Goal: Task Accomplishment & Management: Use online tool/utility

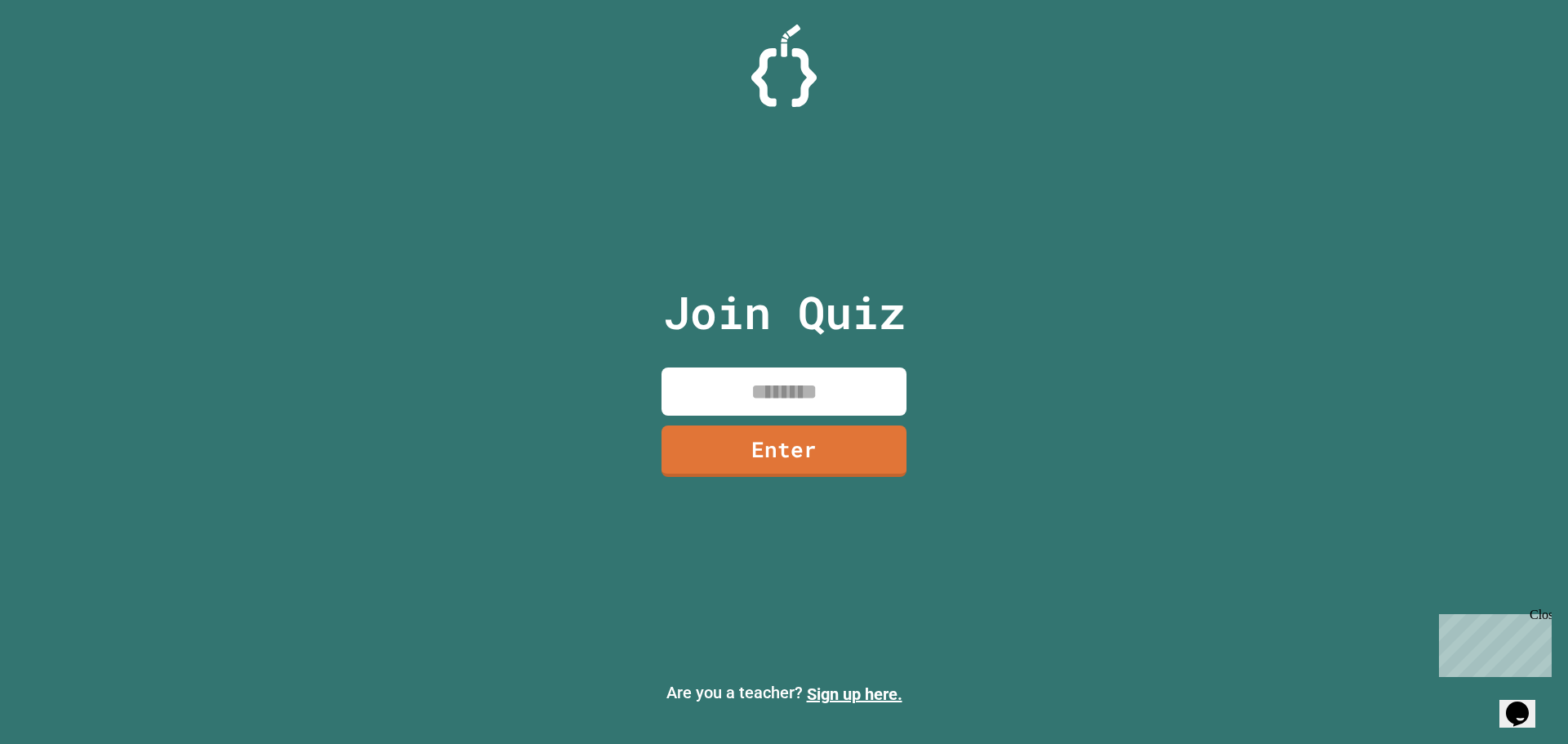
click at [810, 384] on input at bounding box center [784, 392] width 245 height 48
type input "********"
click at [828, 445] on link "Enter" at bounding box center [784, 450] width 245 height 51
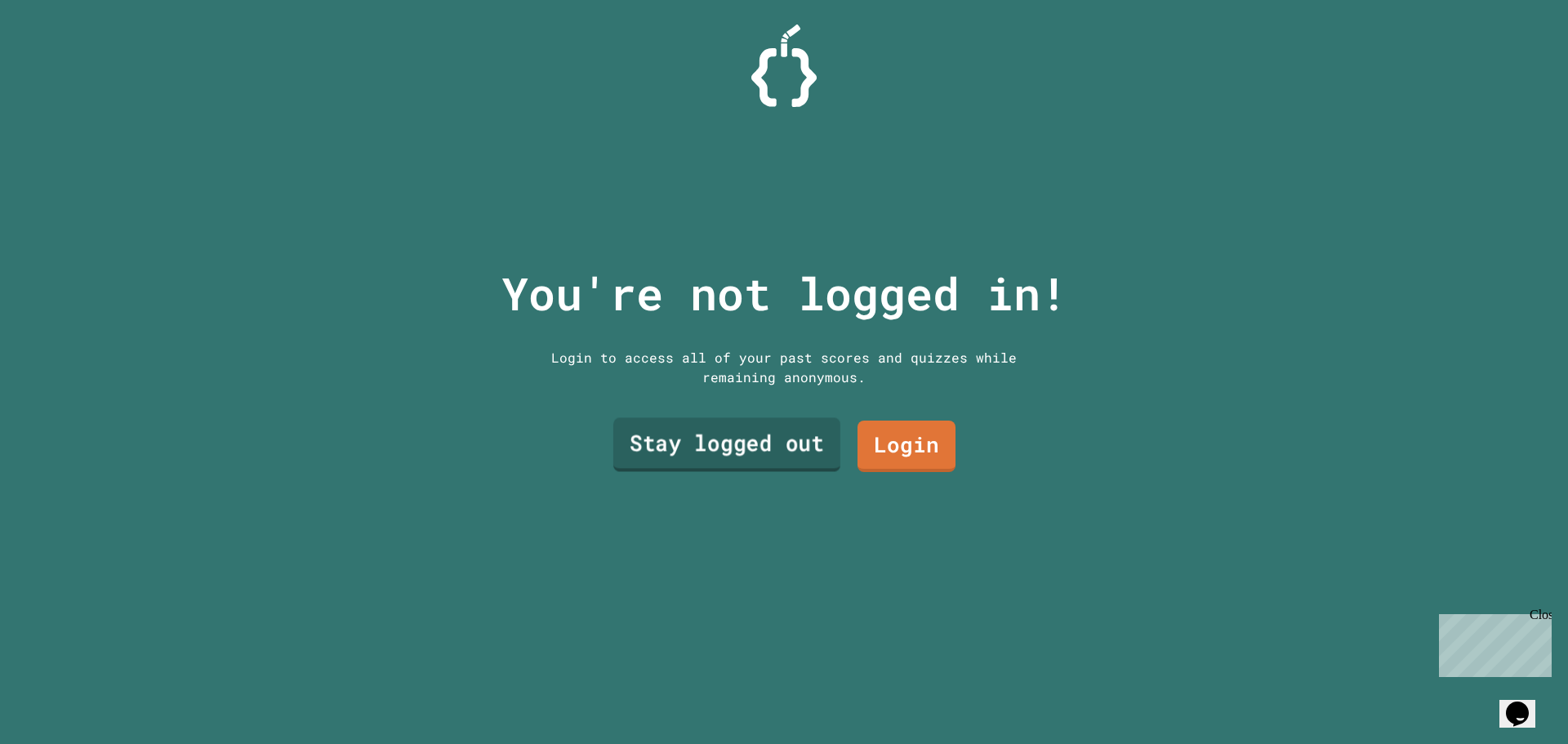
click at [741, 451] on link "Stay logged out" at bounding box center [727, 445] width 227 height 54
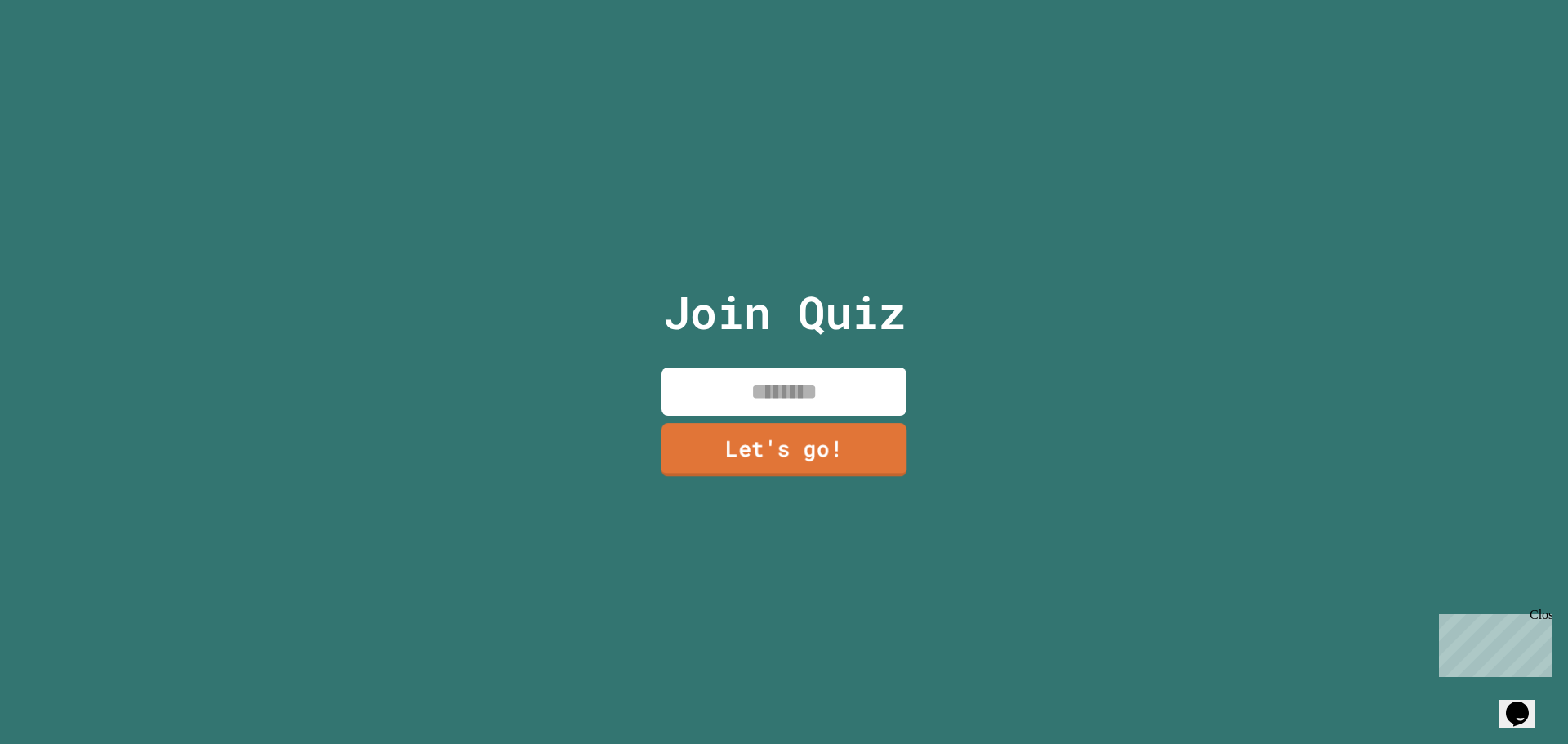
click at [825, 380] on input at bounding box center [784, 392] width 245 height 48
type input "*****"
click at [650, 450] on div "Join Quiz ***** Let's go!" at bounding box center [784, 372] width 275 height 744
click at [661, 450] on div "Join Quiz ***** Let's go!" at bounding box center [784, 372] width 275 height 744
click at [805, 450] on link "Let's go!" at bounding box center [784, 448] width 223 height 54
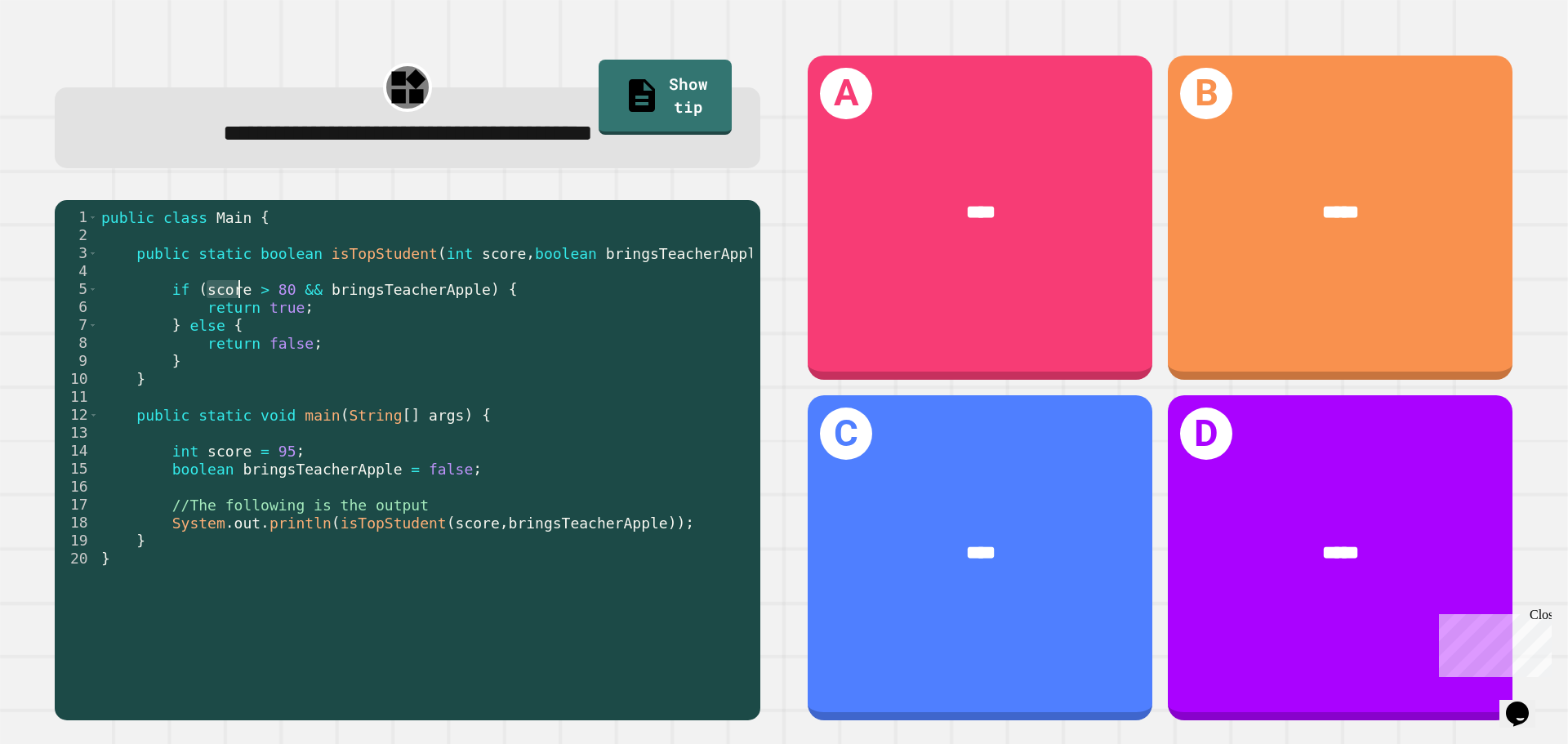
drag, startPoint x: 208, startPoint y: 290, endPoint x: 239, endPoint y: 290, distance: 31.0
click at [239, 290] on div "public class Main { public static boolean isTopStudent ( int score , boolean br…" at bounding box center [424, 459] width 654 height 503
click at [235, 295] on div "public class Main { public static boolean isTopStudent ( int score , boolean br…" at bounding box center [424, 447] width 654 height 479
drag, startPoint x: 238, startPoint y: 292, endPoint x: 200, endPoint y: 296, distance: 38.2
click at [200, 296] on div "public class Main { public static boolean isTopStudent ( int score , boolean br…" at bounding box center [424, 459] width 654 height 503
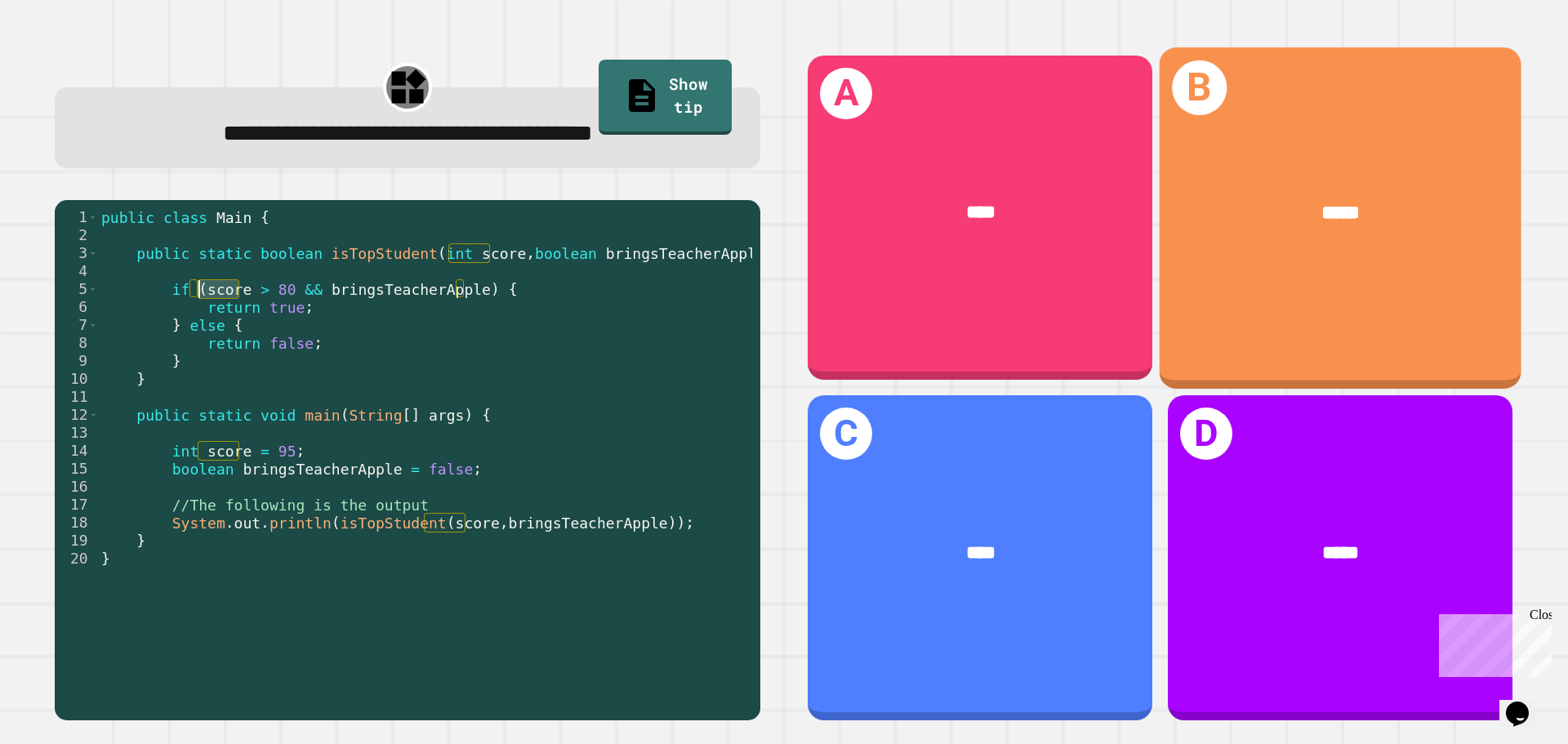
click at [1293, 266] on div "B *****" at bounding box center [1340, 218] width 362 height 340
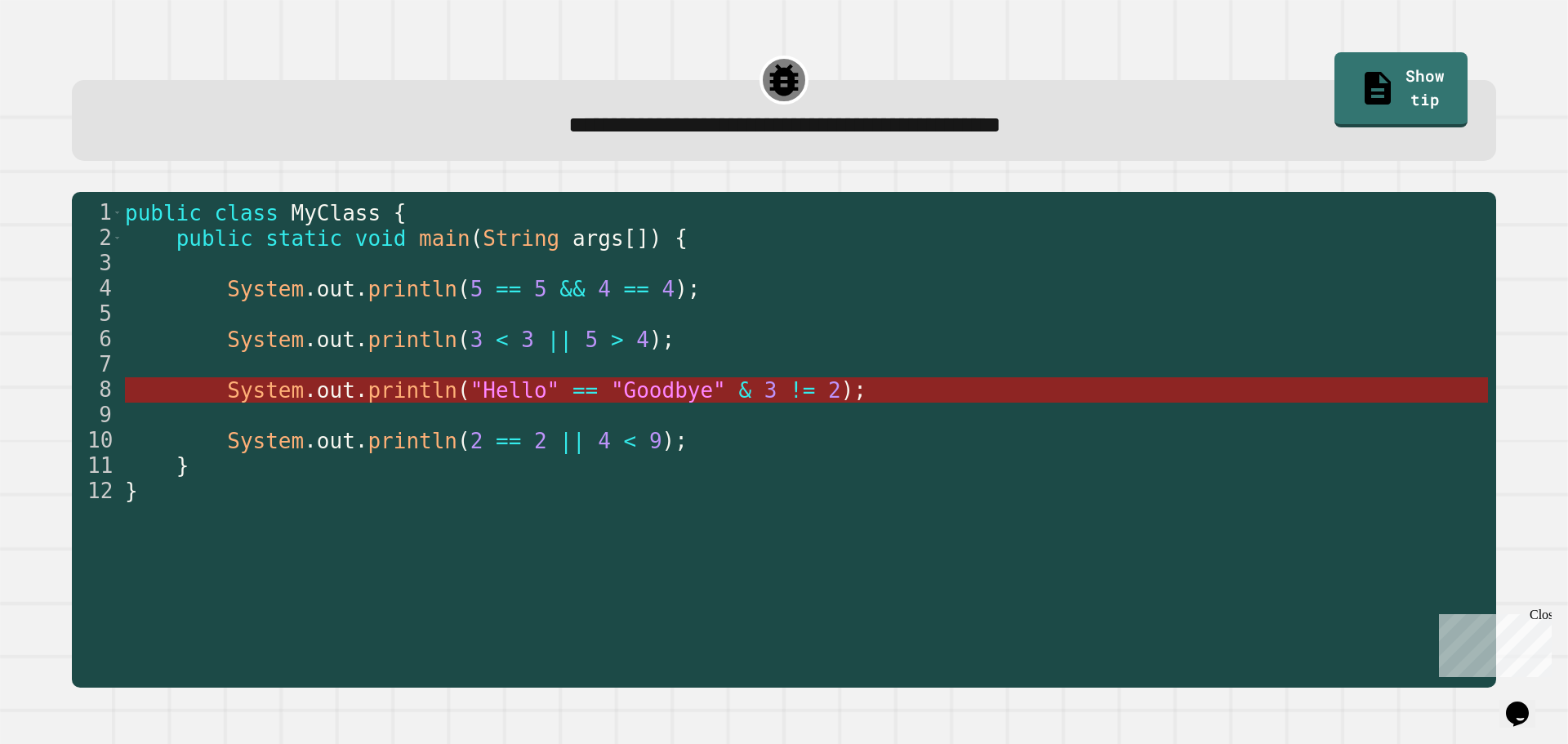
click at [611, 388] on span ""Goodbye"" at bounding box center [669, 390] width 115 height 24
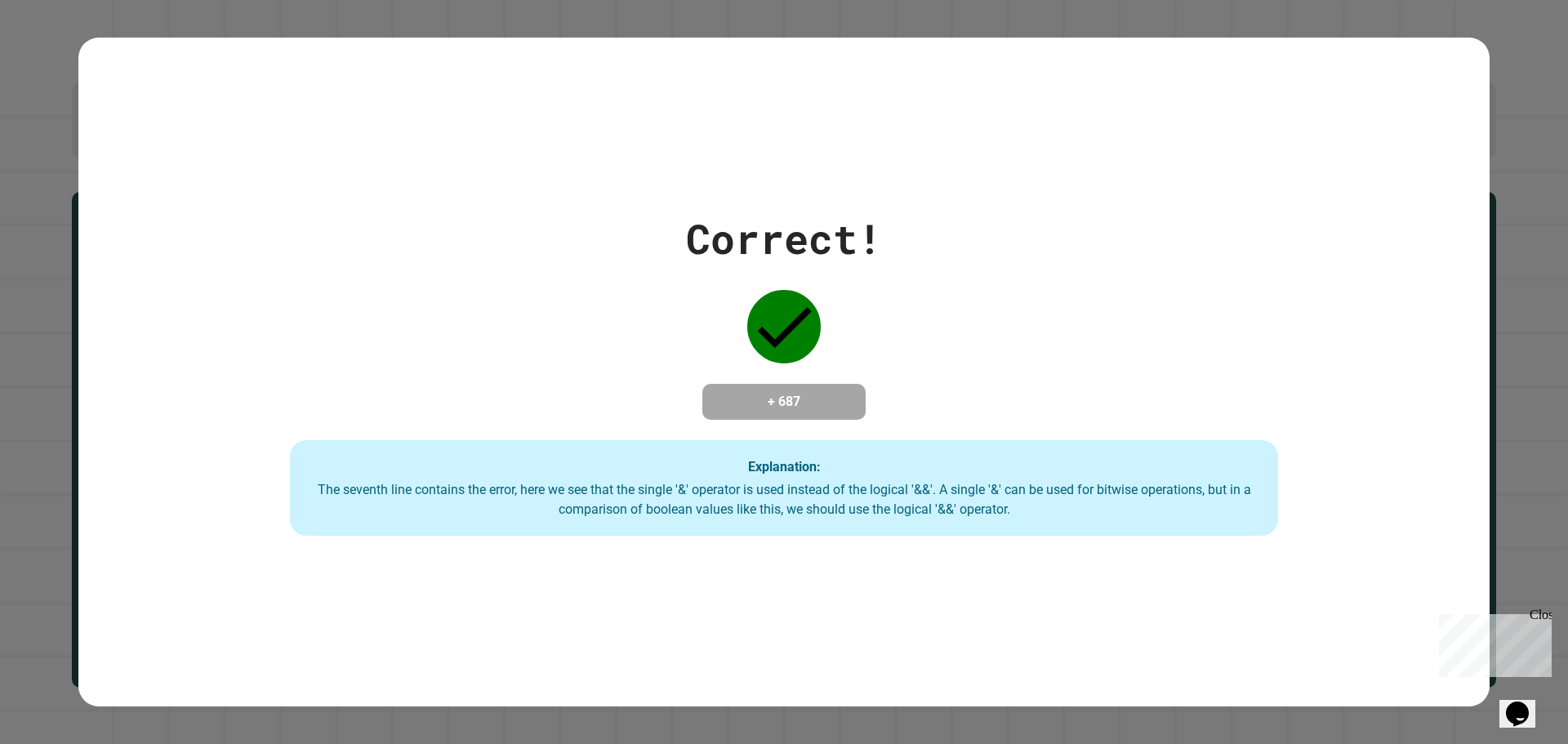
click at [665, 494] on div "The seventh line contains the error, here we see that the single '&' operator i…" at bounding box center [784, 499] width 956 height 39
click at [680, 487] on div "The seventh line contains the error, here we see that the single '&' operator i…" at bounding box center [784, 499] width 956 height 39
click at [672, 489] on div "The seventh line contains the error, here we see that the single '&' operator i…" at bounding box center [784, 499] width 956 height 39
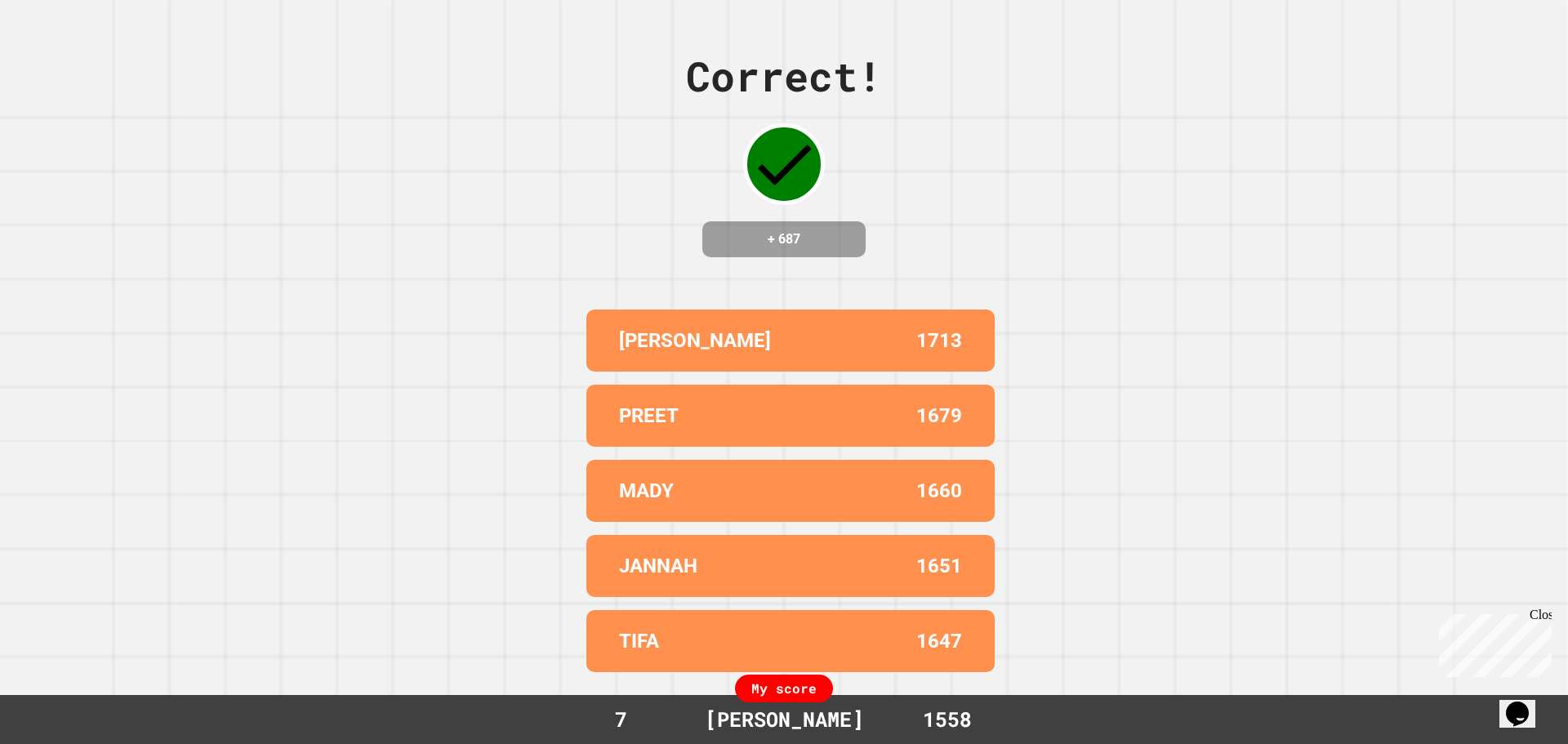
drag, startPoint x: 672, startPoint y: 489, endPoint x: 682, endPoint y: 486, distance: 10.4
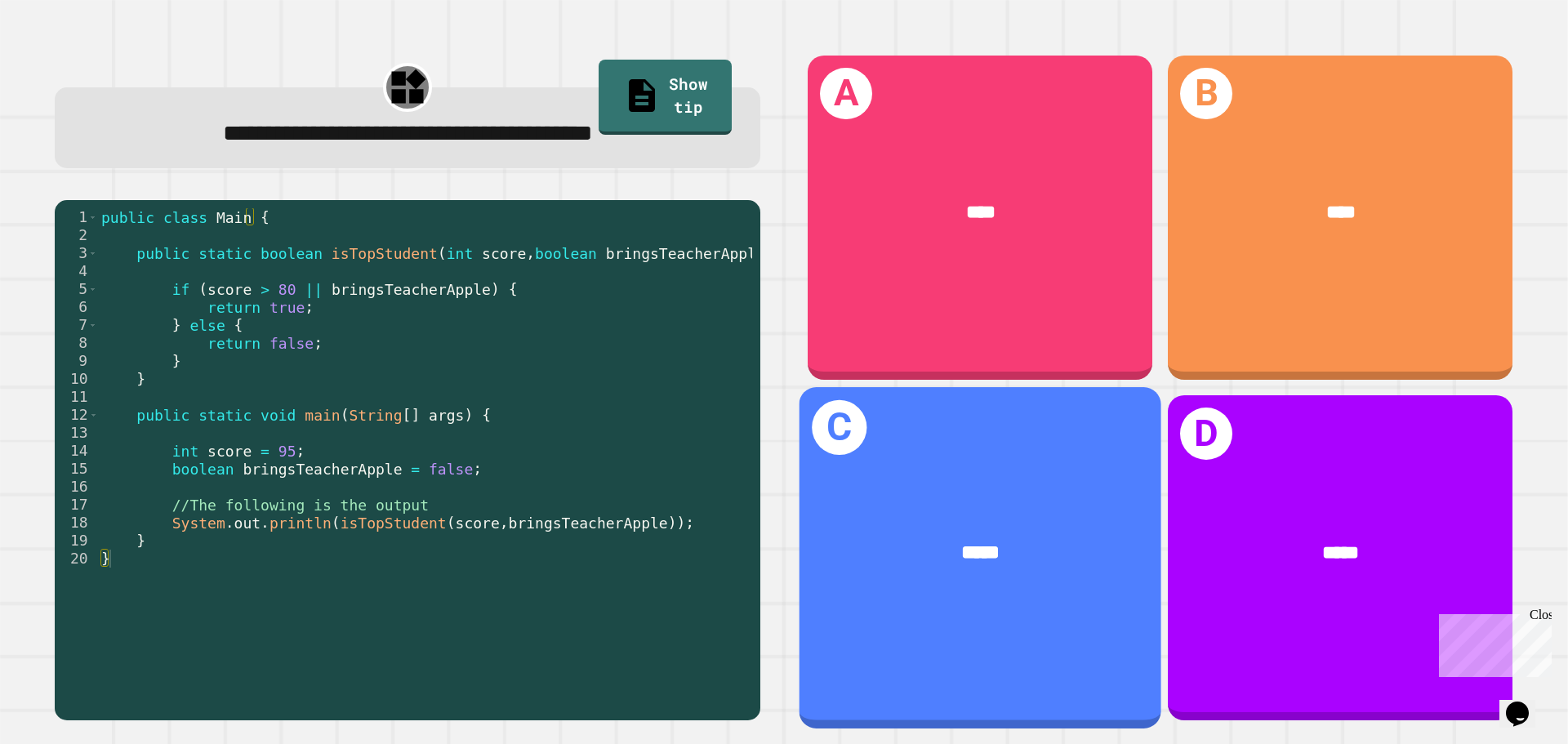
click at [1012, 458] on div "C *****" at bounding box center [980, 557] width 362 height 340
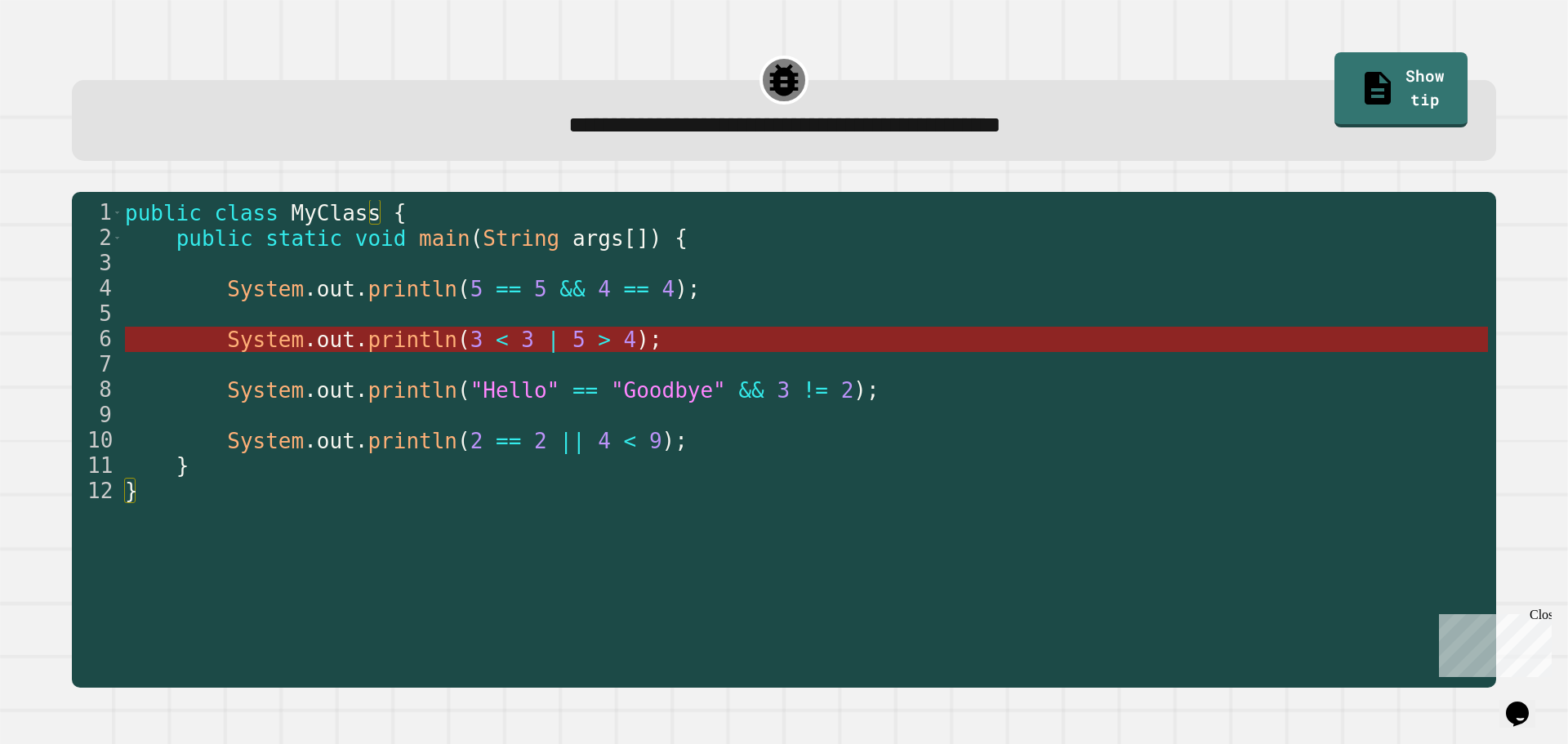
click at [572, 346] on span "5" at bounding box center [579, 339] width 13 height 24
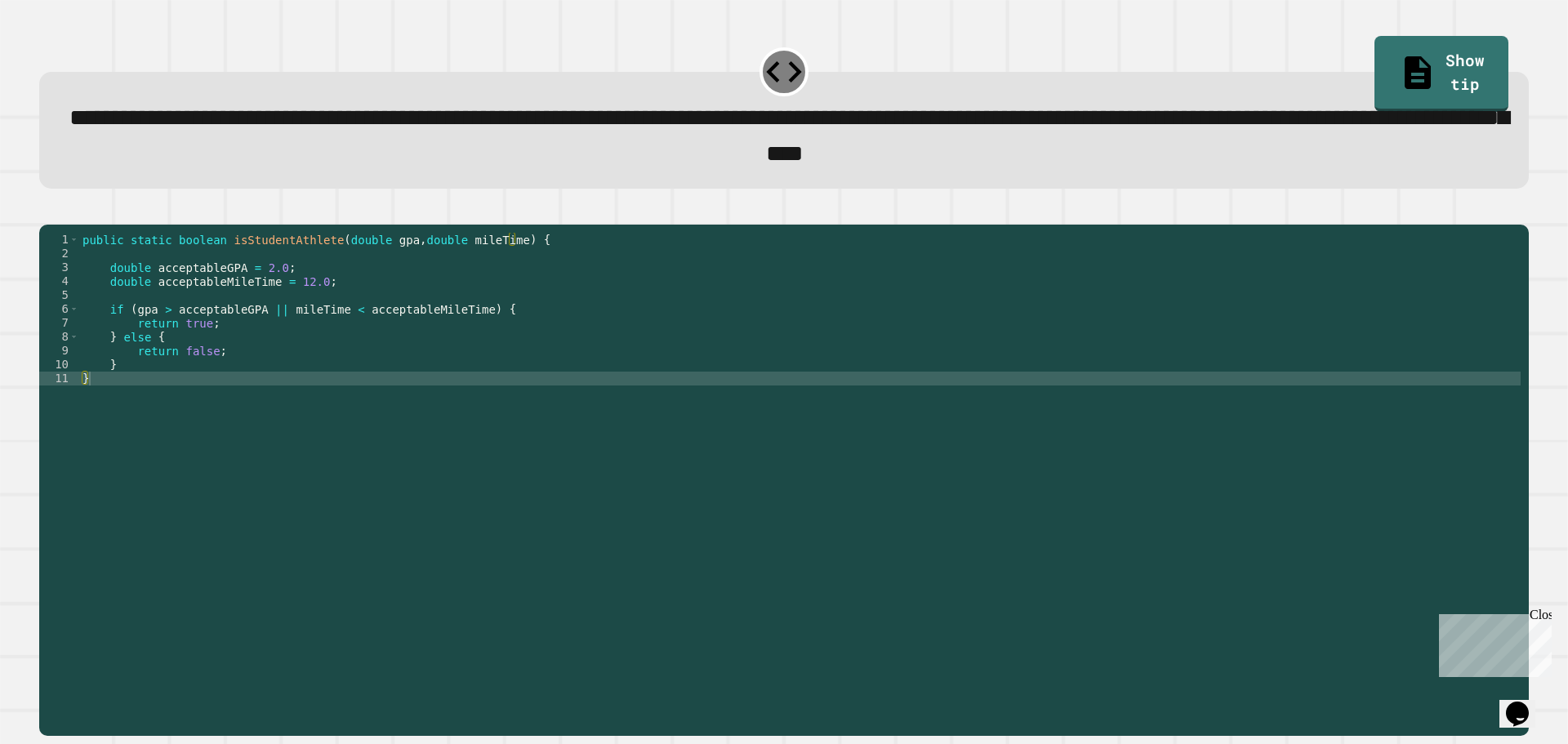
click at [865, 351] on div "public static boolean isStudentAthlete ( double gpa , double mileTime ) { doubl…" at bounding box center [799, 461] width 1441 height 458
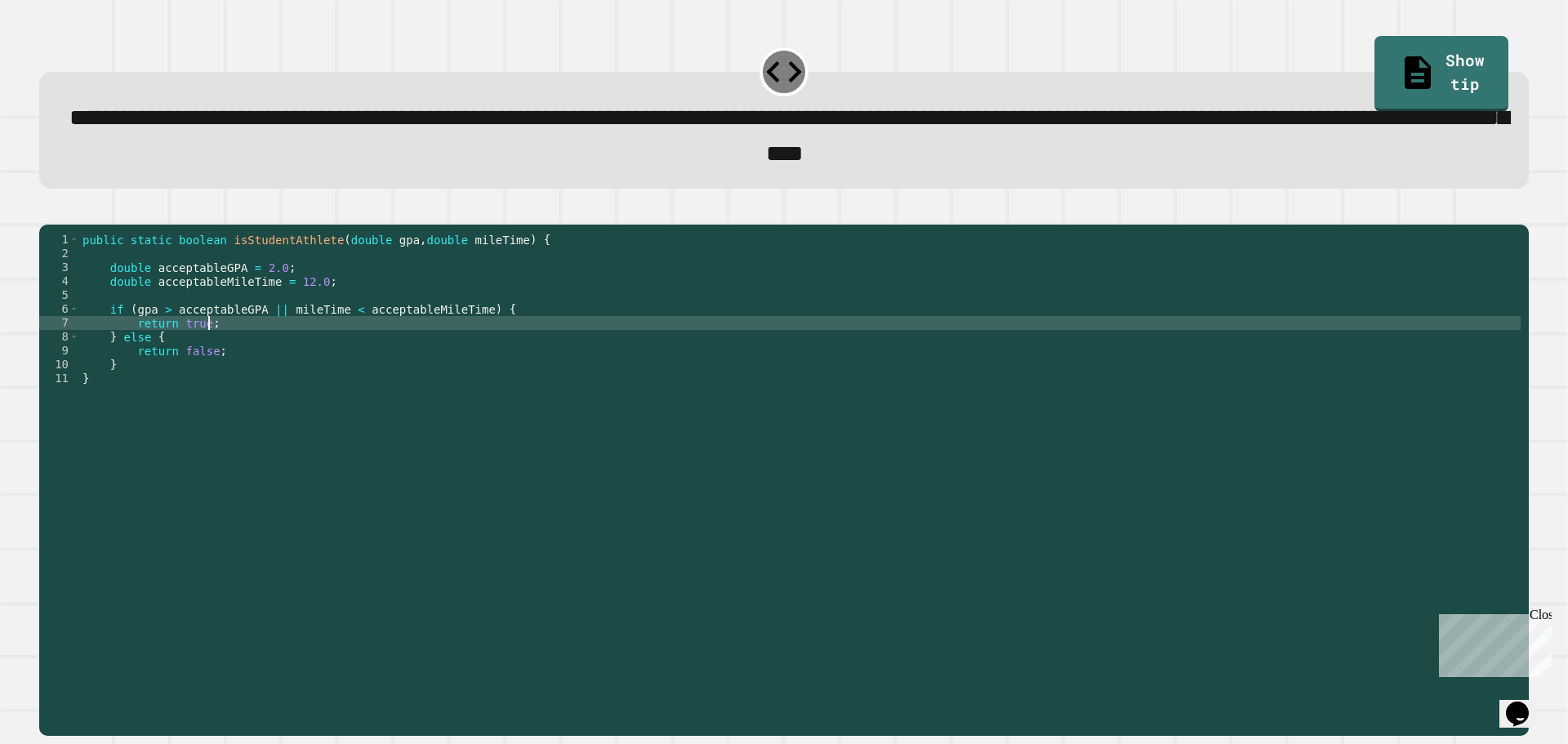
scroll to position [0, 8]
click at [62, 226] on icon "button" at bounding box center [59, 220] width 9 height 11
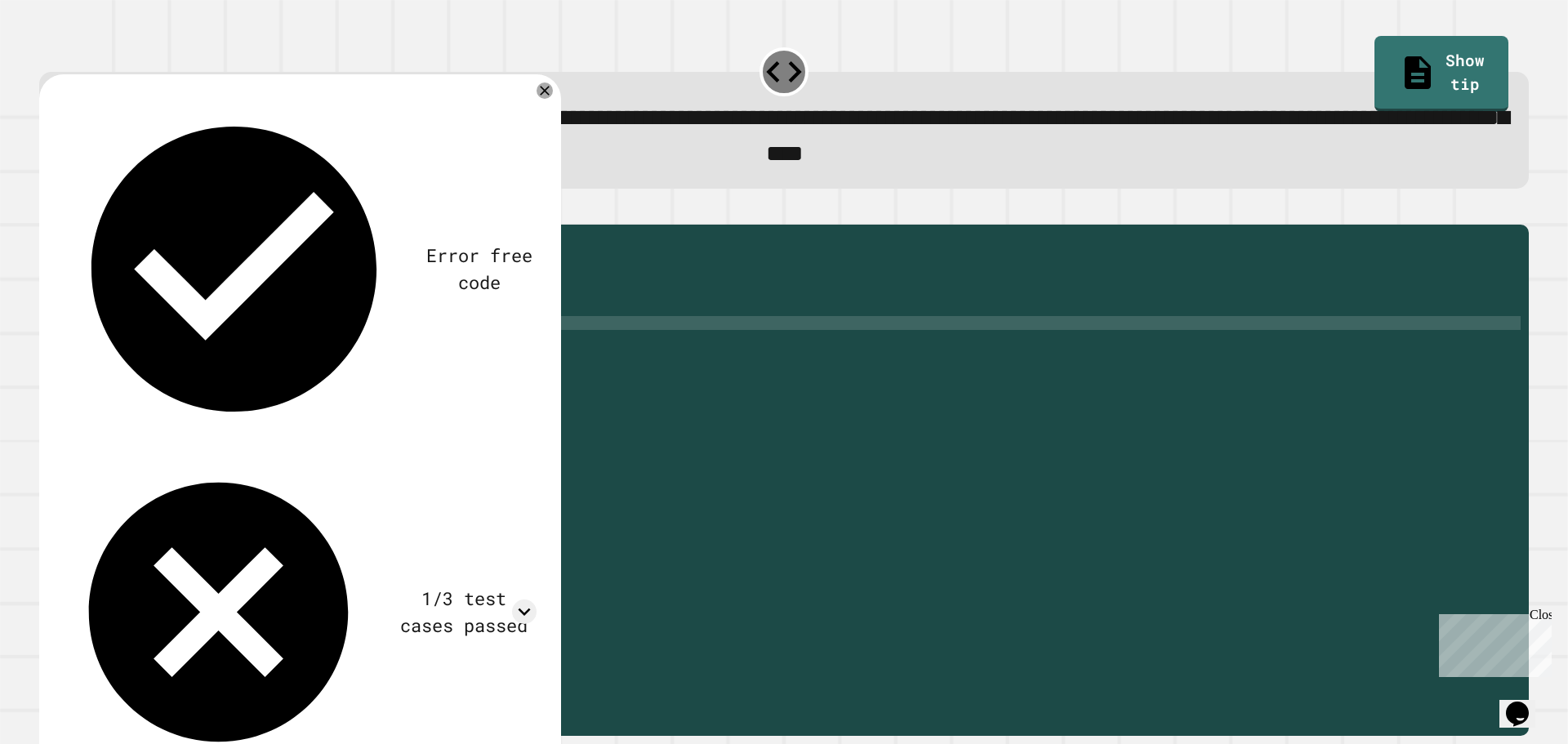
click at [513, 457] on div "1/3 test cases passed" at bounding box center [300, 612] width 474 height 311
click at [513, 599] on div at bounding box center [524, 611] width 24 height 24
click at [514, 599] on div at bounding box center [524, 611] width 24 height 24
click at [545, 96] on icon at bounding box center [544, 90] width 20 height 20
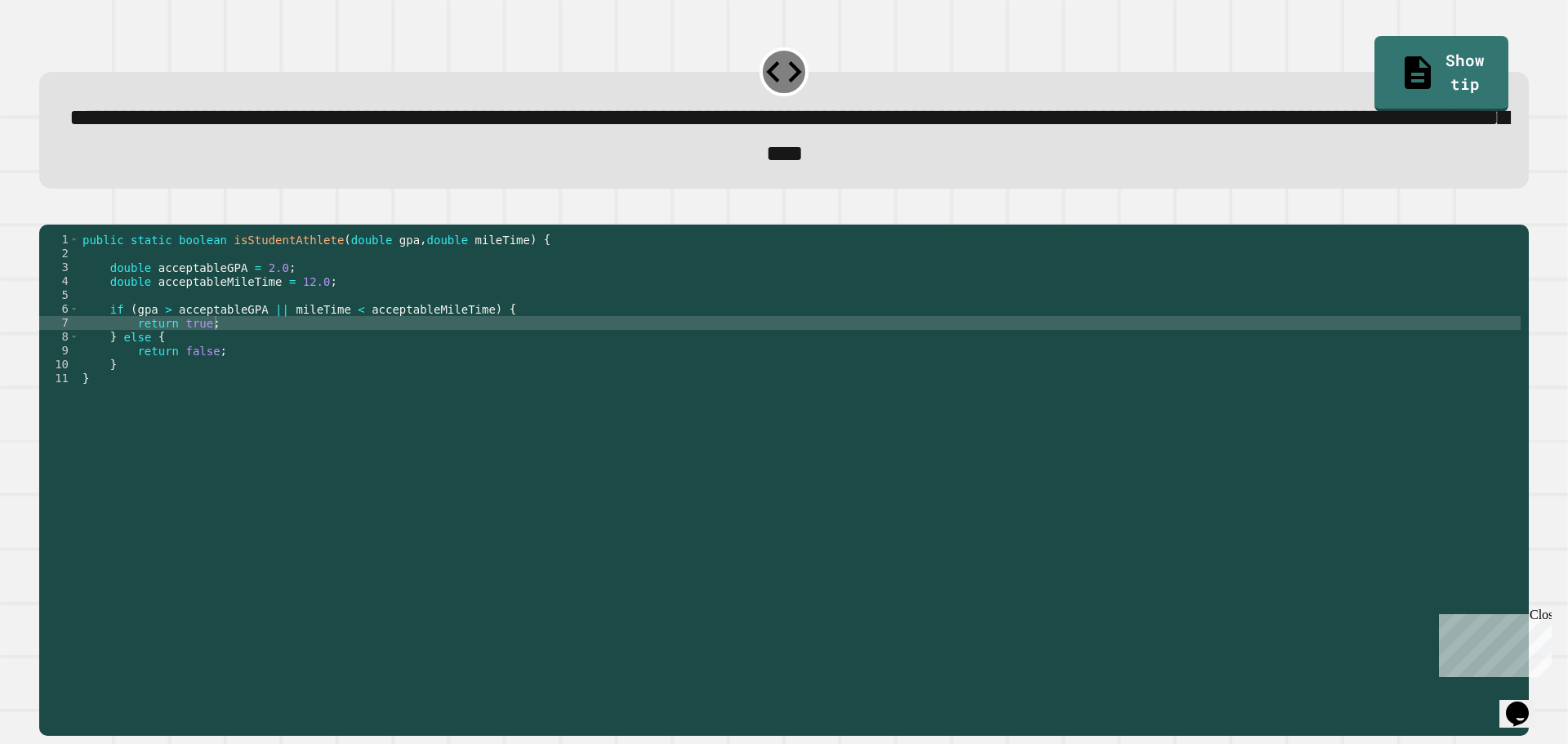
click at [164, 338] on div "public static boolean isStudentAthlete ( double gpa , double mileTime ) { doubl…" at bounding box center [799, 461] width 1441 height 458
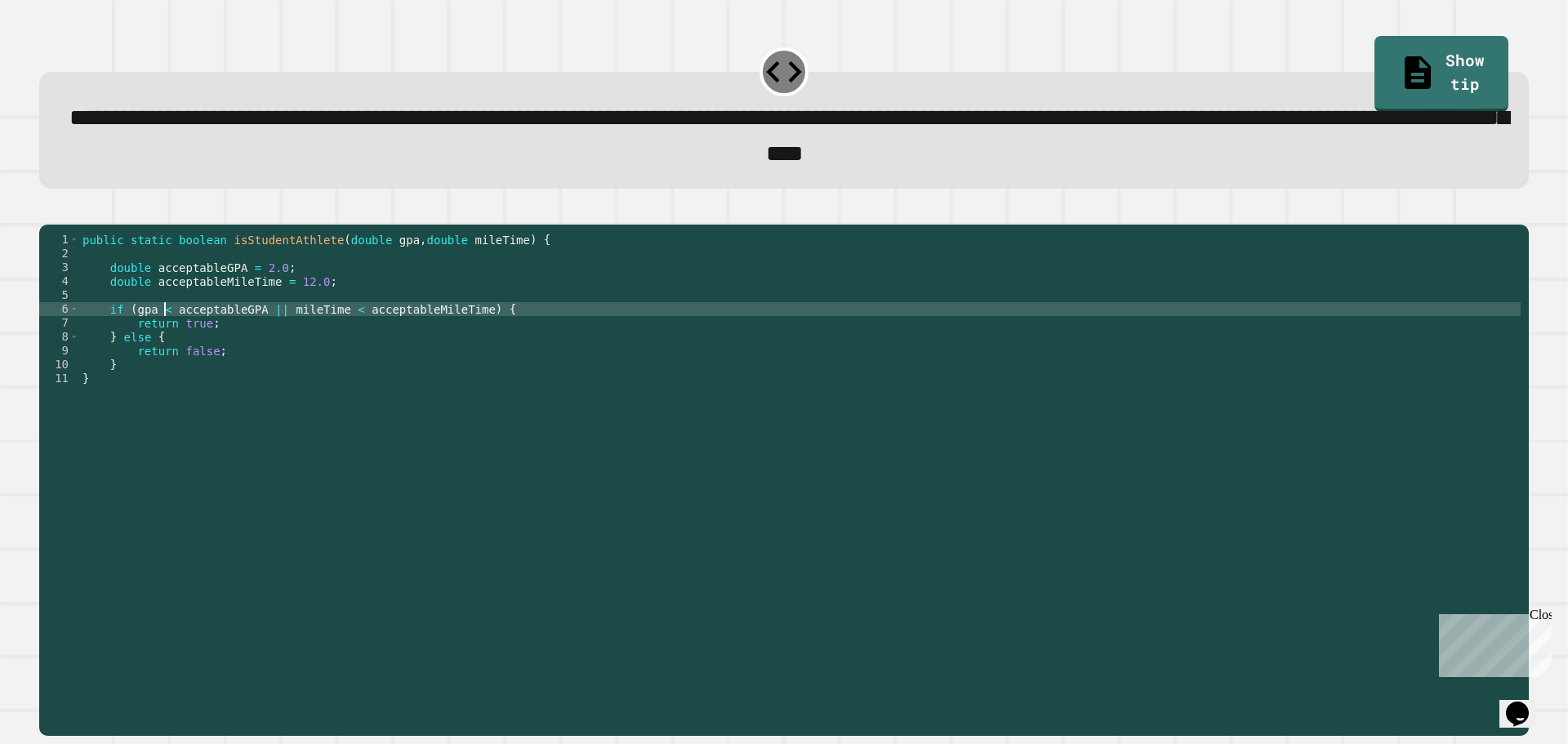
scroll to position [0, 6]
click at [267, 335] on div "public static boolean isStudentAthlete ( double gpa , double mileTime ) { doubl…" at bounding box center [799, 461] width 1441 height 458
type textarea "**********"
click at [47, 210] on button "button" at bounding box center [47, 210] width 0 height 0
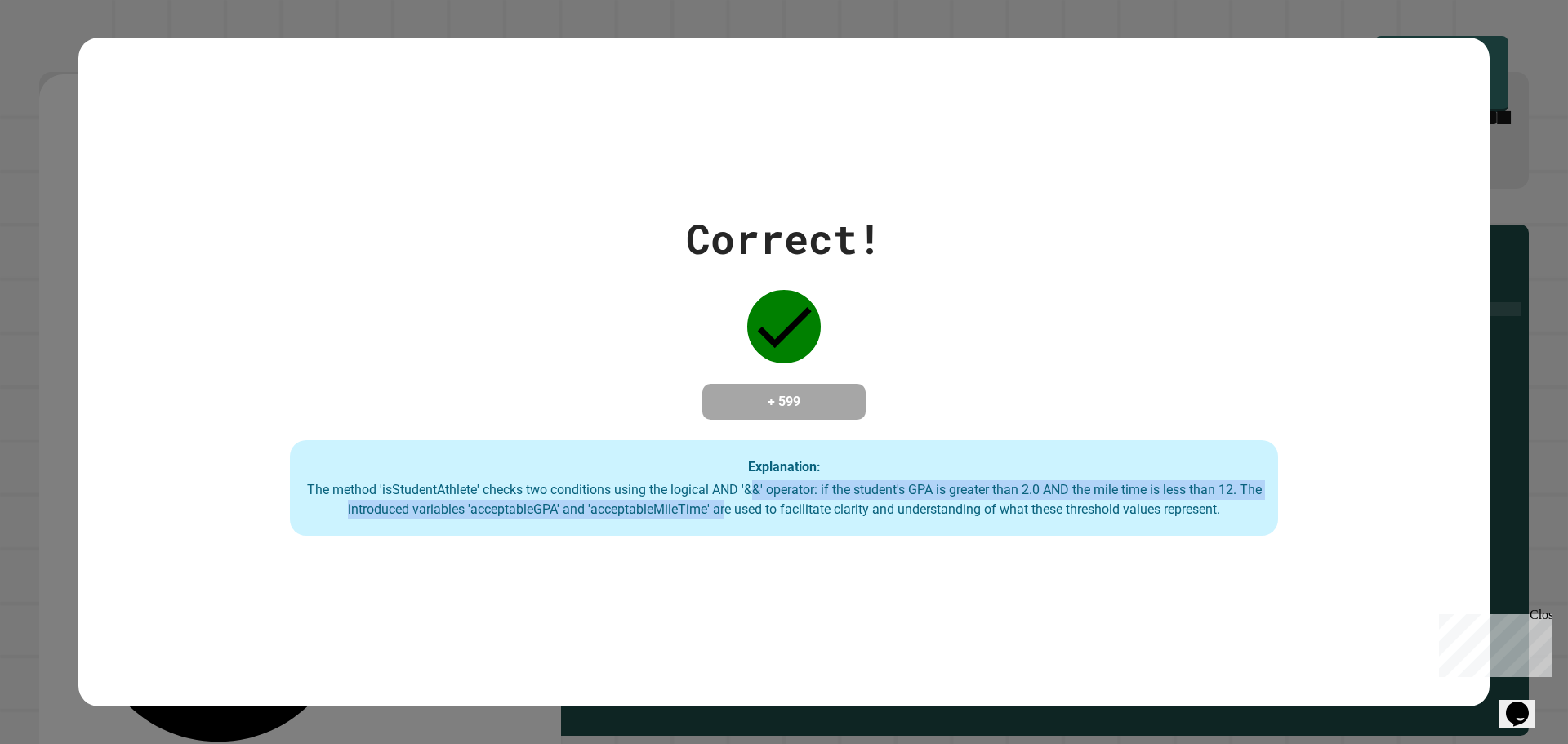
drag, startPoint x: 746, startPoint y: 505, endPoint x: 753, endPoint y: 498, distance: 9.9
click at [753, 498] on div "The method 'isStudentAthlete' checks two conditions using the logical AND '&&' …" at bounding box center [784, 499] width 956 height 39
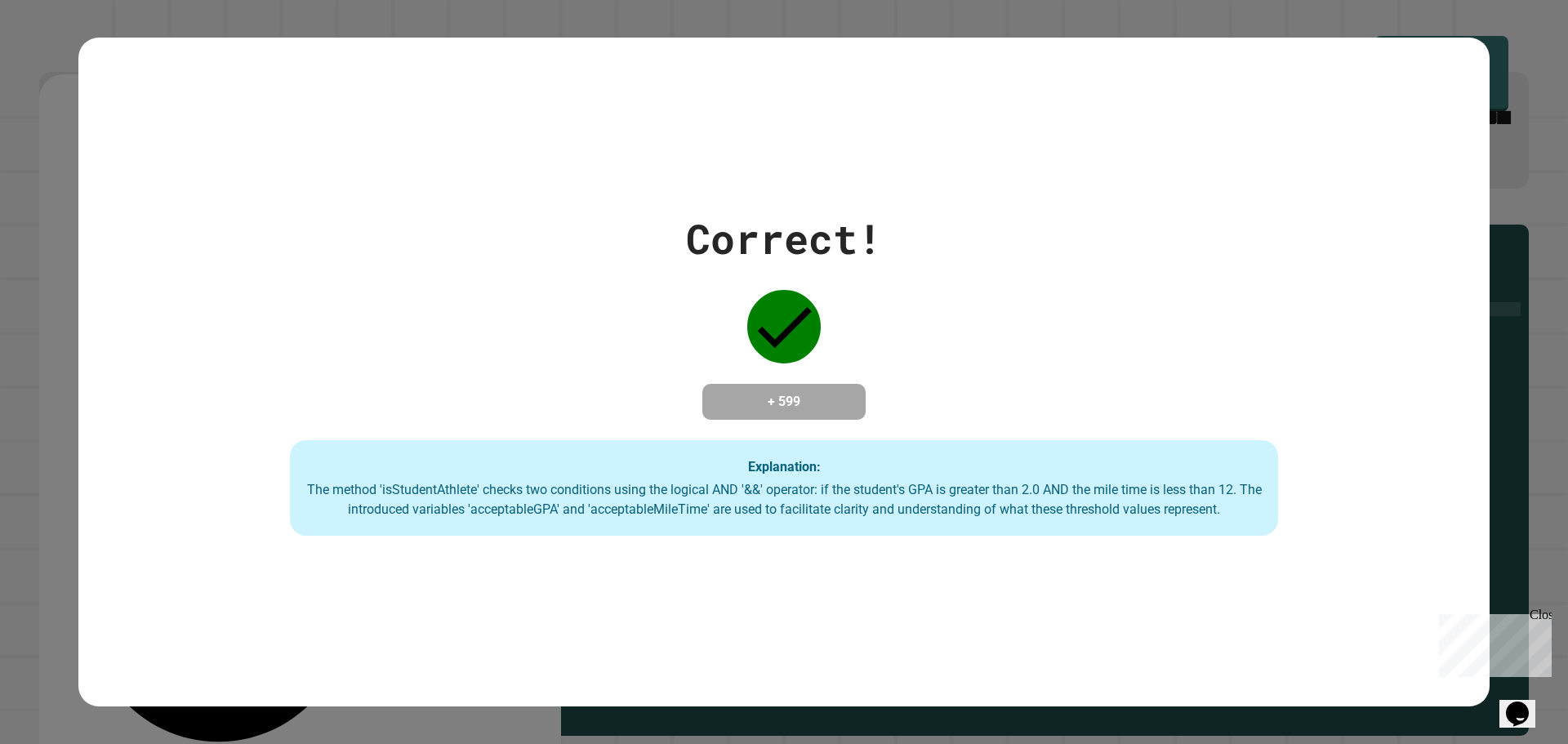
click at [751, 500] on div "The method 'isStudentAthlete' checks two conditions using the logical AND '&&' …" at bounding box center [784, 499] width 956 height 39
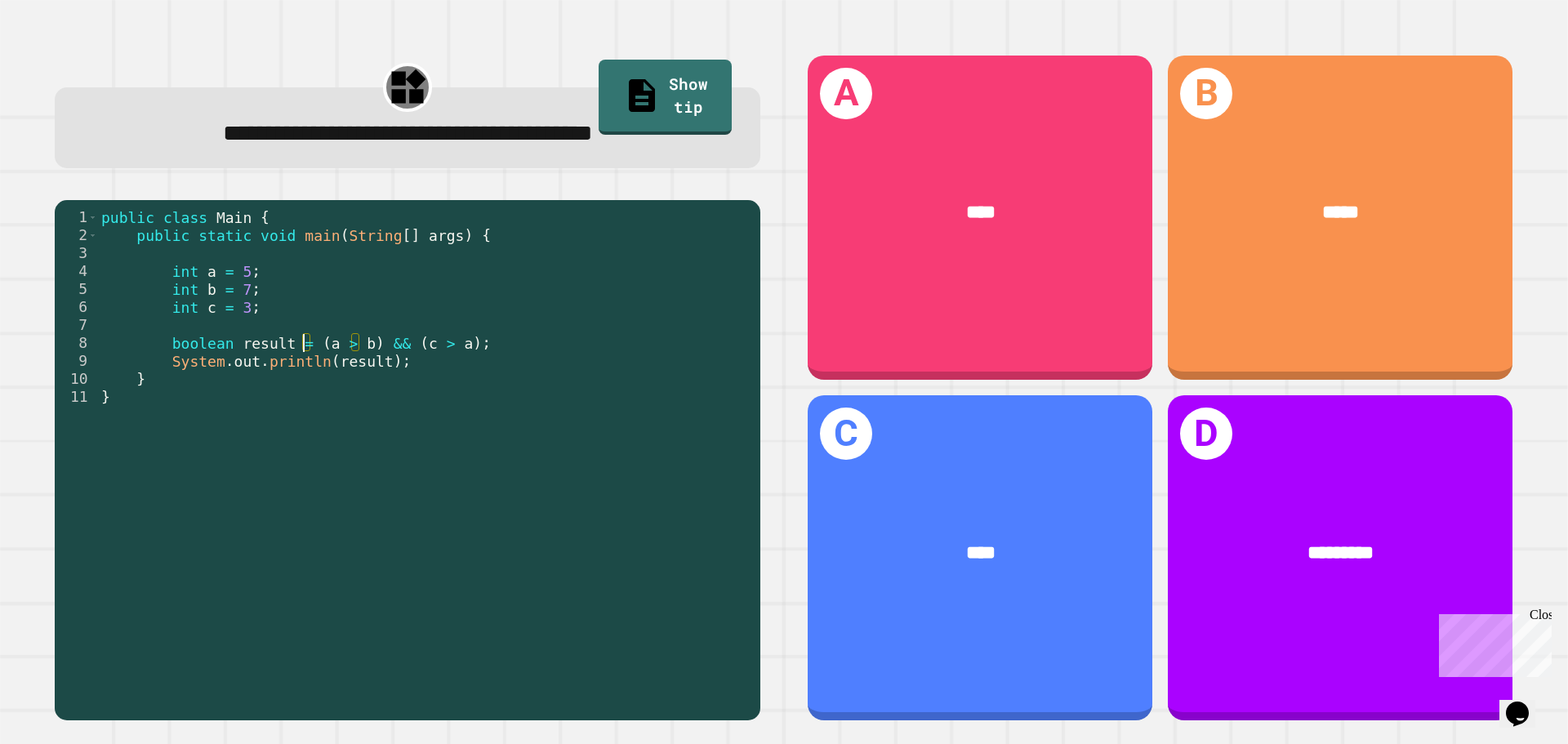
click at [307, 346] on div "public class Main { public static void main ( String [ ] args ) { int a = 5 ; i…" at bounding box center [424, 459] width 654 height 503
drag, startPoint x: 314, startPoint y: 348, endPoint x: 355, endPoint y: 349, distance: 41.0
click at [355, 349] on div "public class Main { public static void main ( String [ ] args ) { int a = 5 ; i…" at bounding box center [424, 459] width 654 height 503
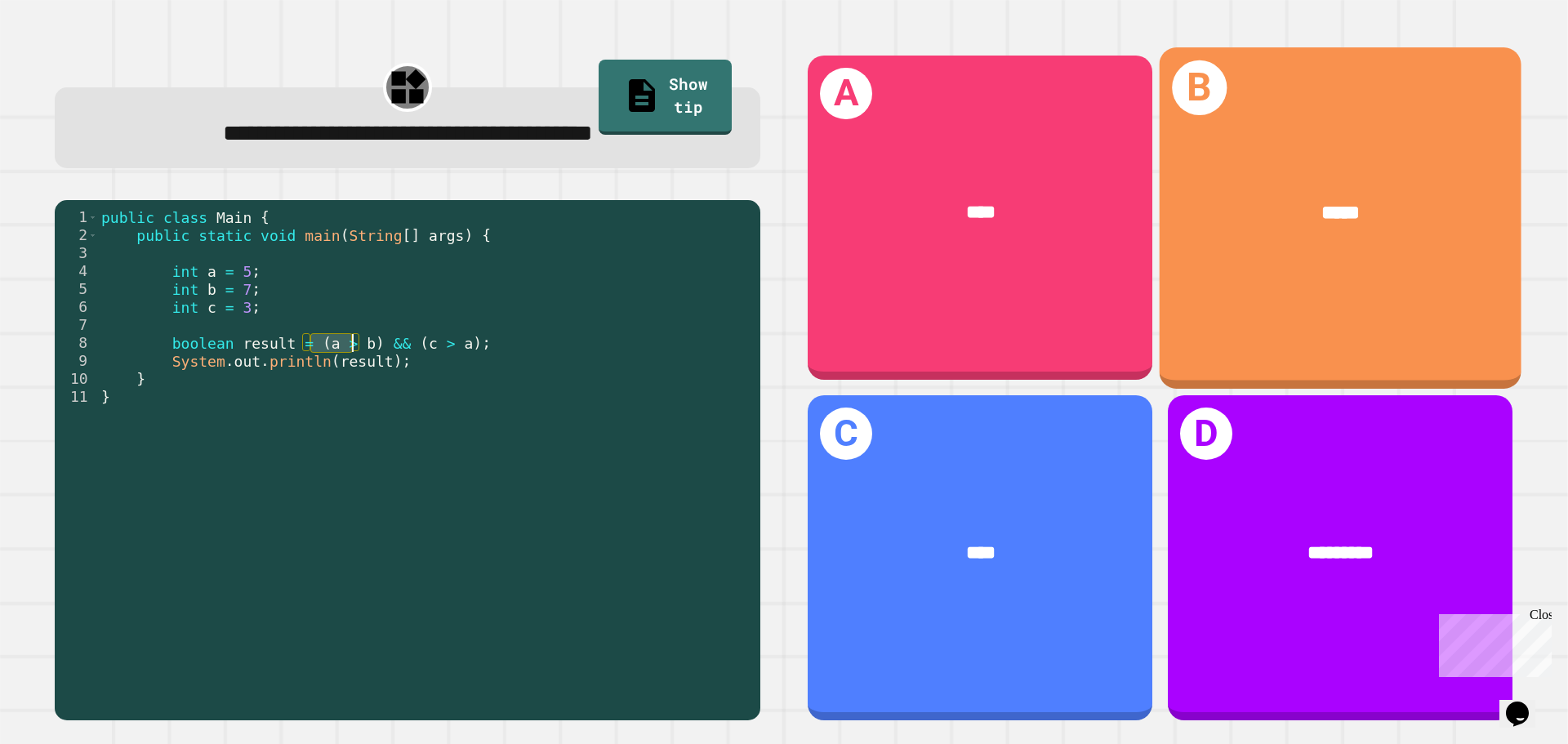
click at [1285, 248] on div "*****" at bounding box center [1340, 213] width 362 height 110
